Goal: Navigation & Orientation: Find specific page/section

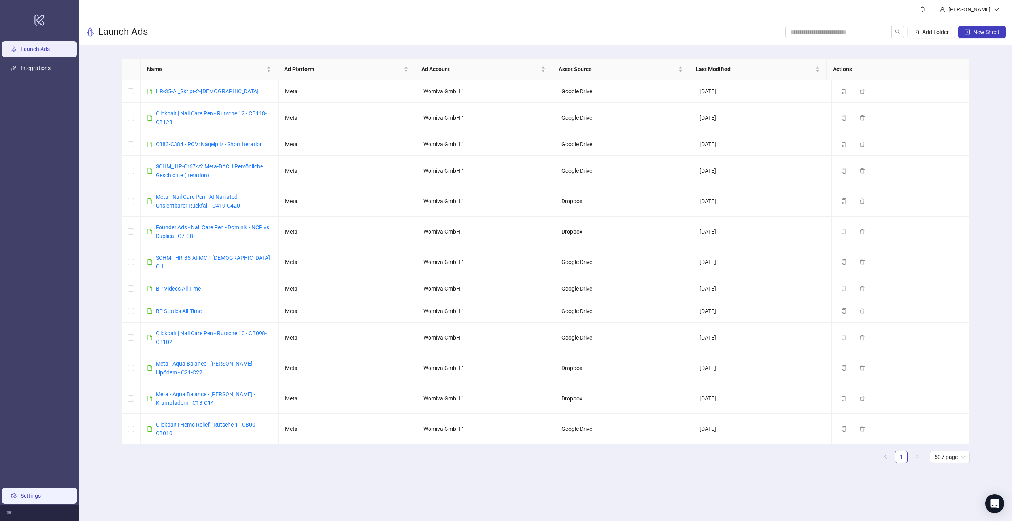
click at [30, 498] on link "Settings" at bounding box center [31, 495] width 20 height 6
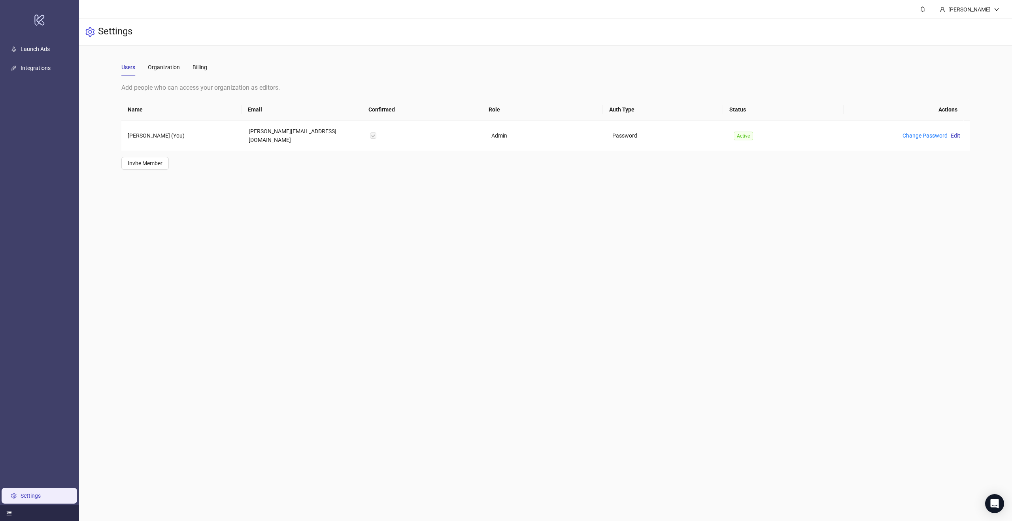
click at [9, 515] on icon "menu-fold" at bounding box center [9, 513] width 6 height 6
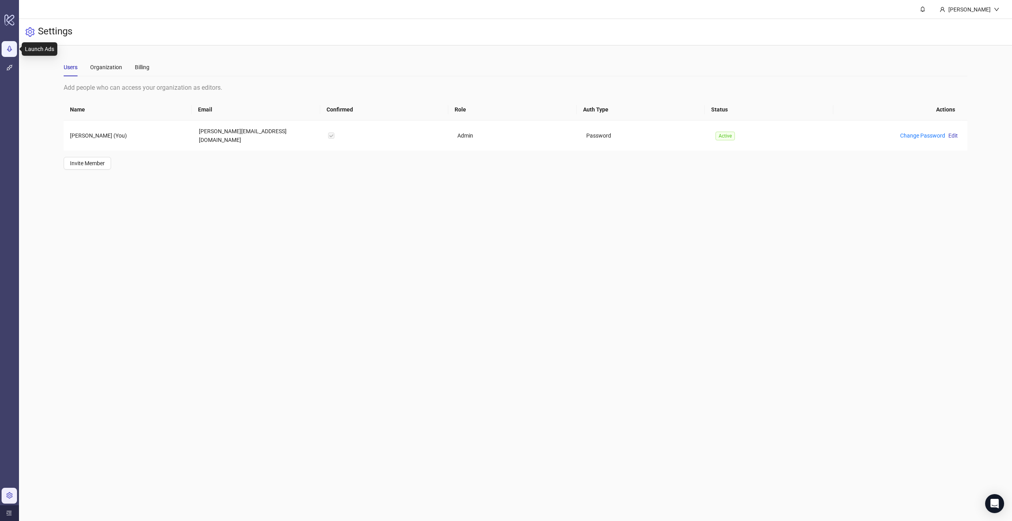
click at [17, 47] on link "Launch Ads" at bounding box center [31, 49] width 29 height 6
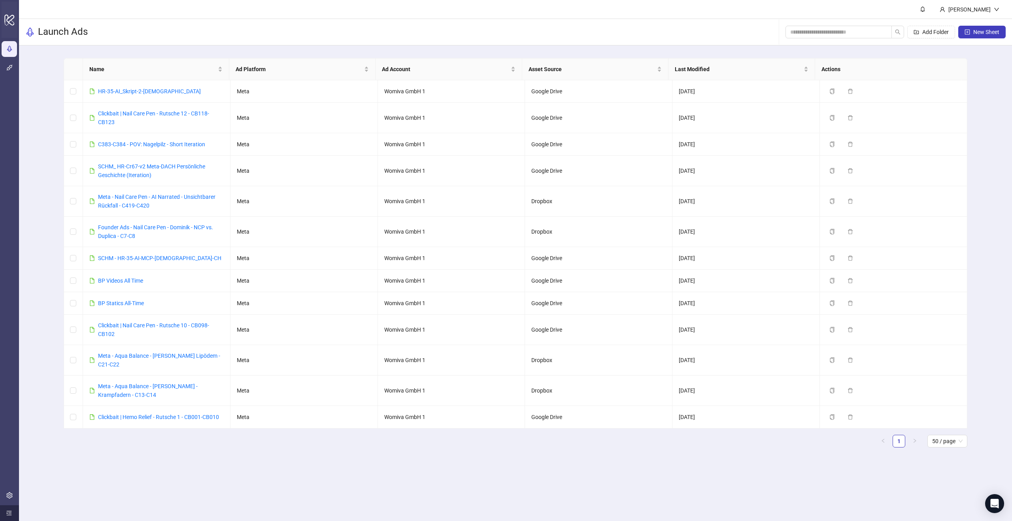
click at [6, 20] on icon "logo/logo-mobile" at bounding box center [9, 19] width 11 height 19
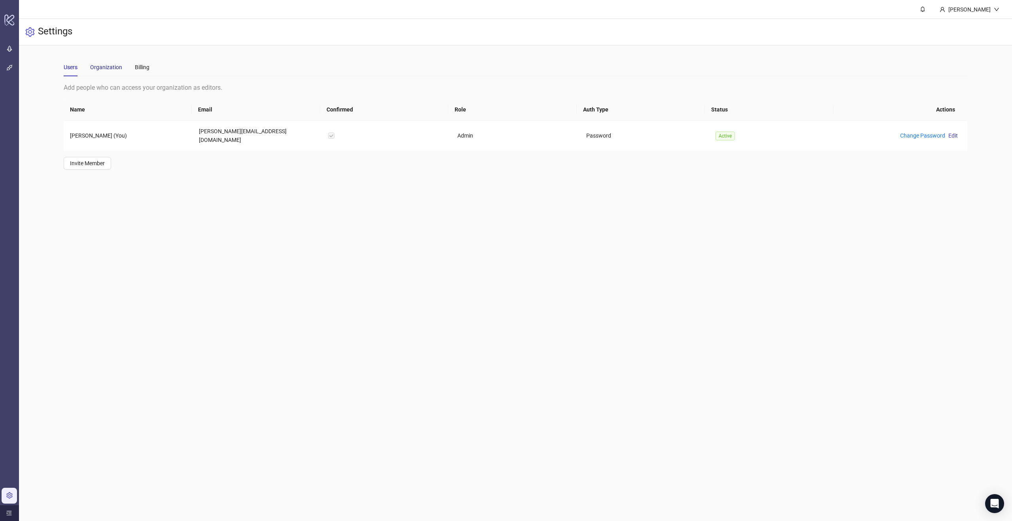
click at [100, 66] on div "Organization" at bounding box center [106, 67] width 32 height 9
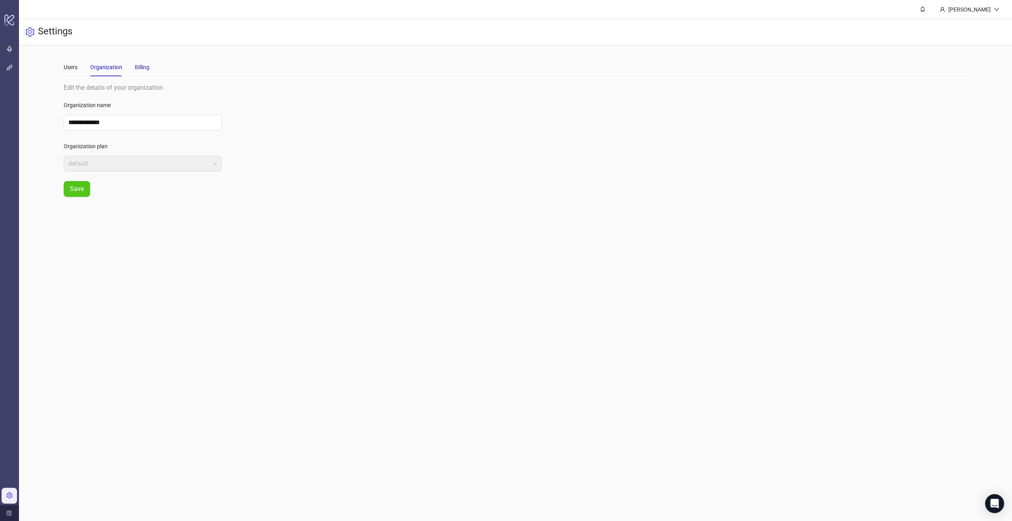
click at [137, 63] on div "Billing" at bounding box center [142, 67] width 15 height 9
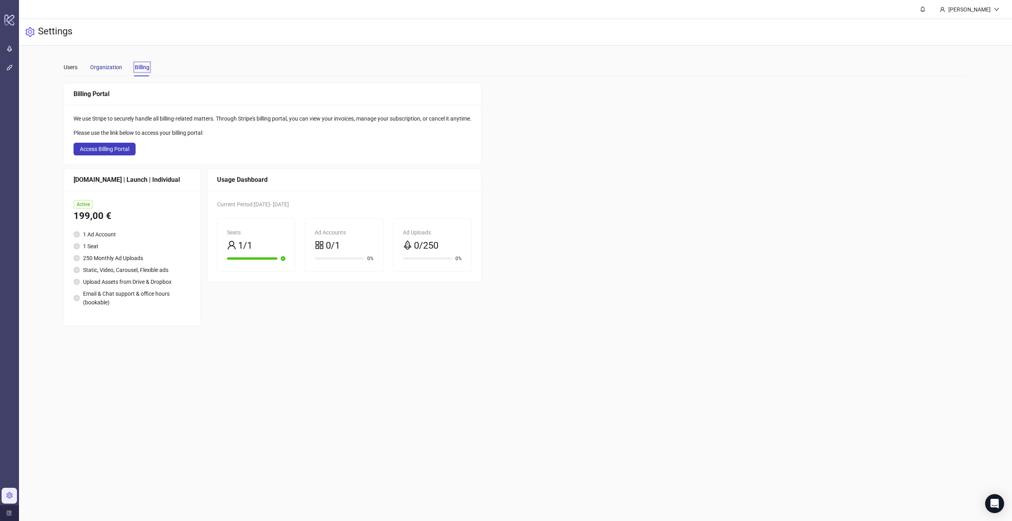
click at [114, 70] on div "Organization" at bounding box center [106, 67] width 32 height 9
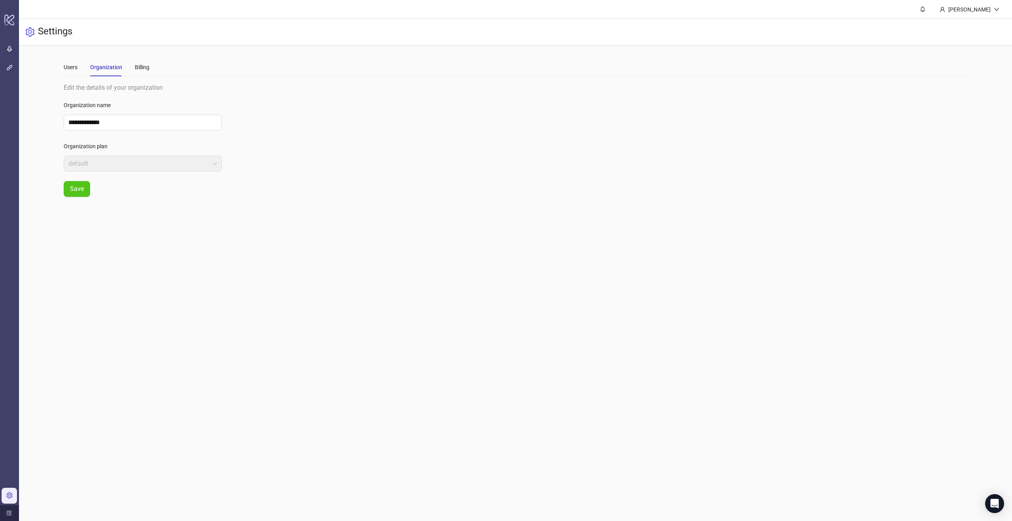
click at [60, 65] on main "**********" at bounding box center [515, 127] width 916 height 164
click at [67, 66] on div "Users" at bounding box center [71, 67] width 14 height 9
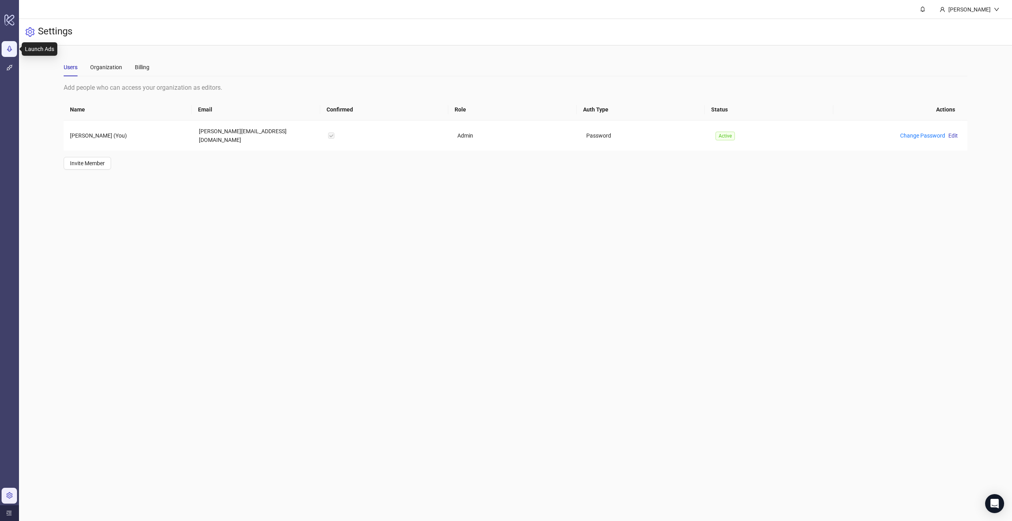
click at [17, 49] on link "Launch Ads" at bounding box center [31, 49] width 29 height 6
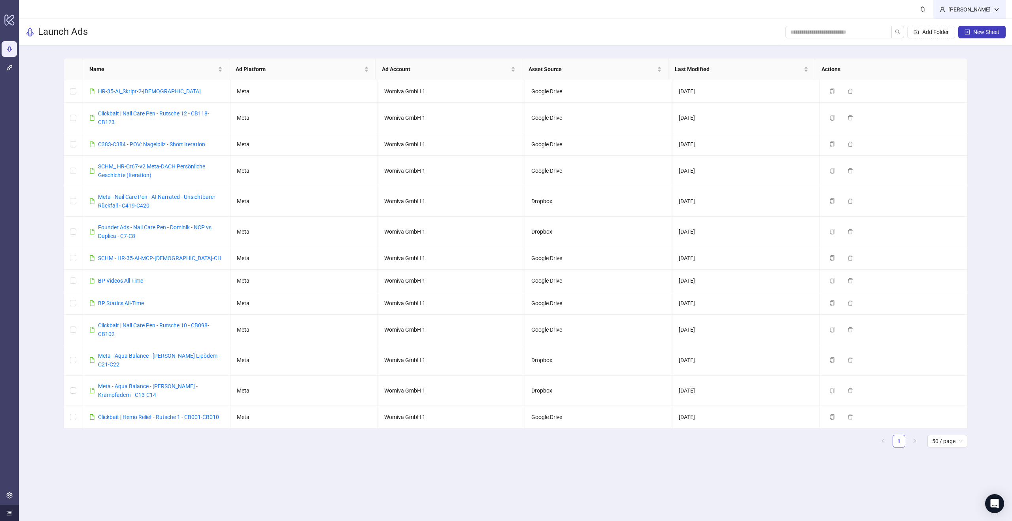
click at [995, 5] on div "[PERSON_NAME]" at bounding box center [969, 9] width 72 height 19
click at [147, 92] on link "HR-35-AI_Skript-2-[DEMOGRAPHIC_DATA]" at bounding box center [149, 91] width 103 height 6
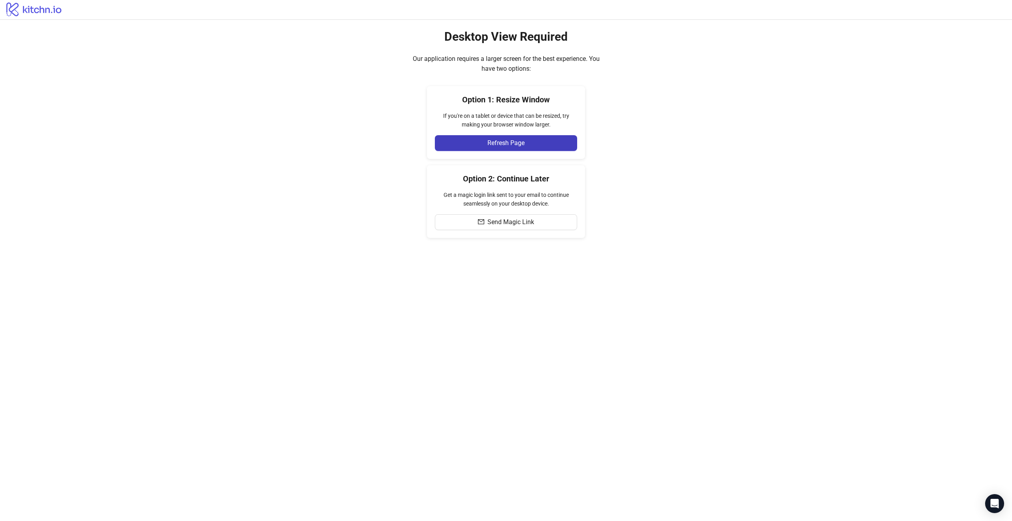
click at [32, 8] on icon at bounding box center [33, 9] width 55 height 14
click at [40, 11] on icon at bounding box center [33, 9] width 55 height 14
click at [537, 139] on button "Refresh Page" at bounding box center [506, 143] width 142 height 16
